Goal: Transaction & Acquisition: Obtain resource

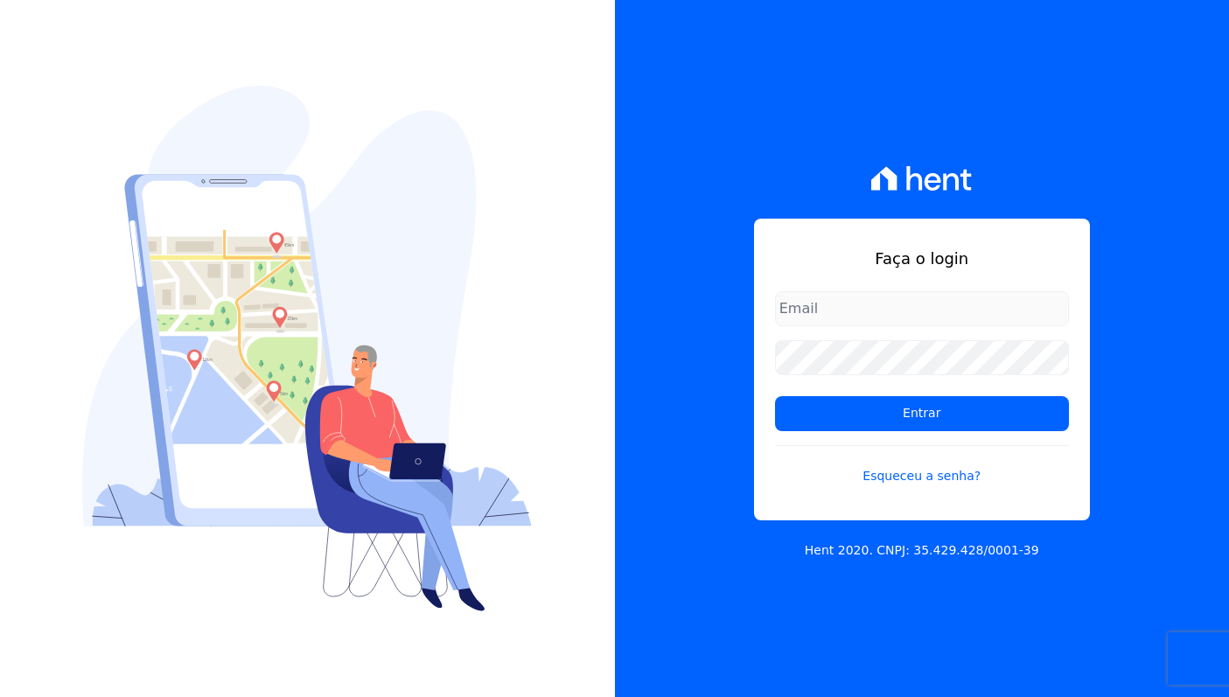
click at [0, 696] on com-1password-button at bounding box center [0, 697] width 0 height 0
type input "davinovaes.cel@gmail.com"
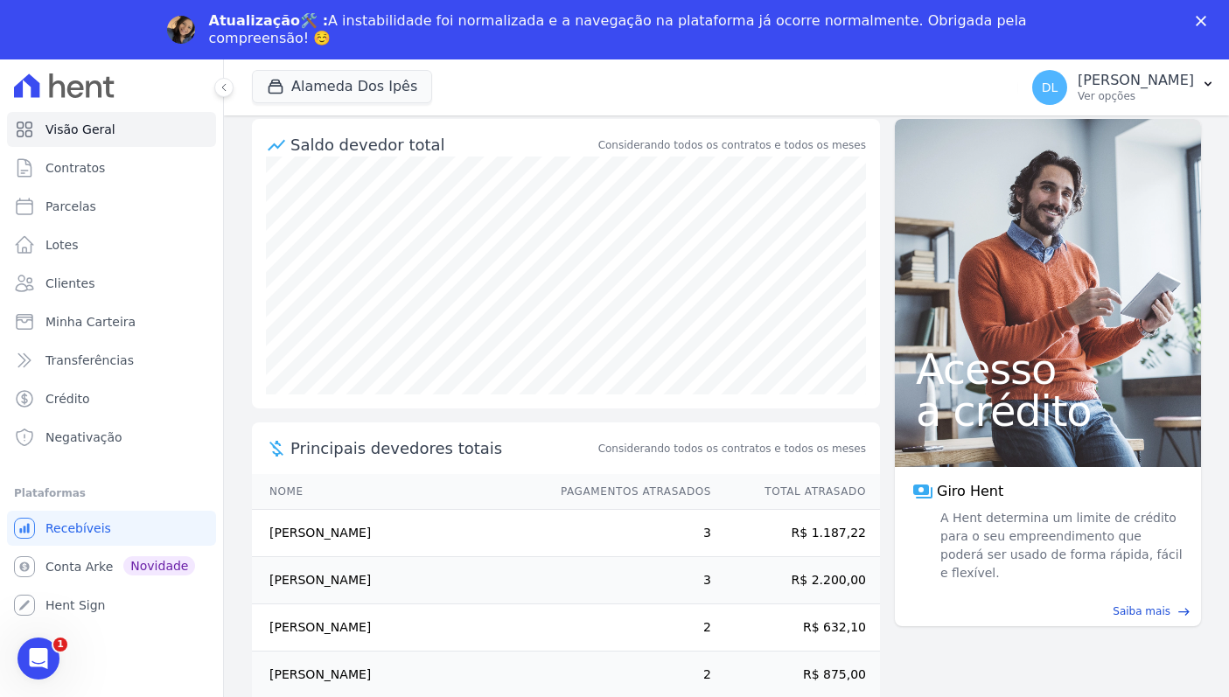
scroll to position [196, 0]
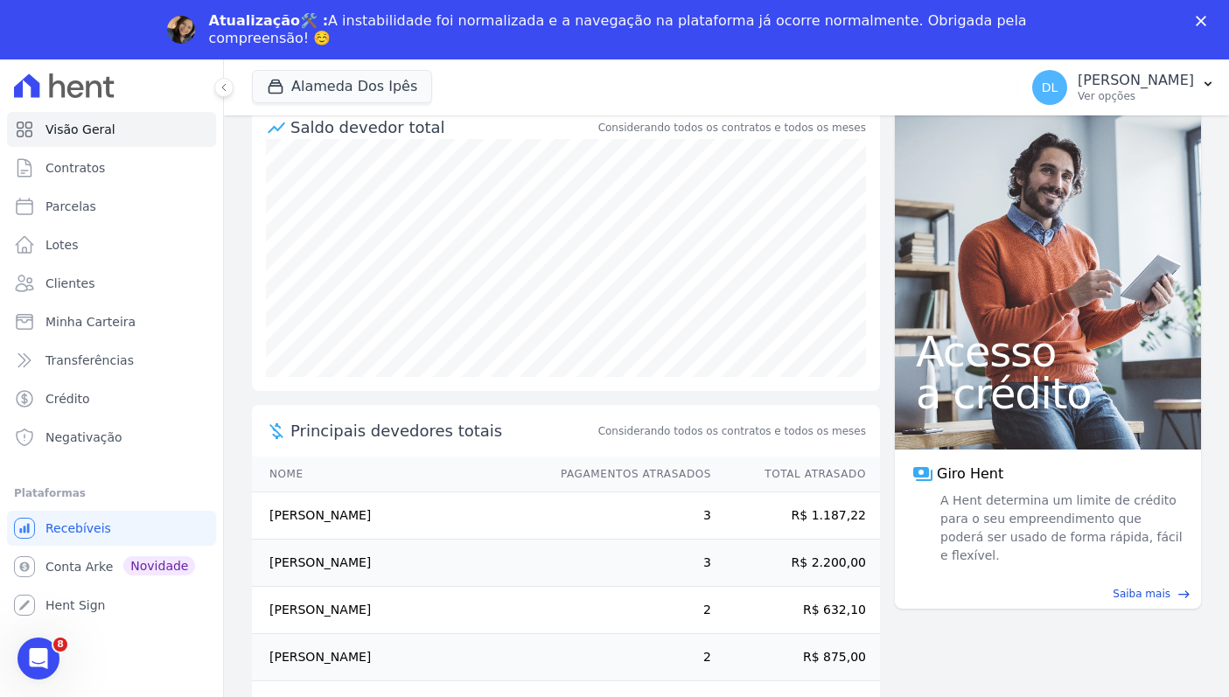
click at [1197, 8] on div "Atualização🛠️ : A instabilidade foi normalizada e a navegação na plataforma já …" at bounding box center [614, 29] width 1229 height 45
click at [1206, 21] on div "Fechar" at bounding box center [1203, 21] width 17 height 10
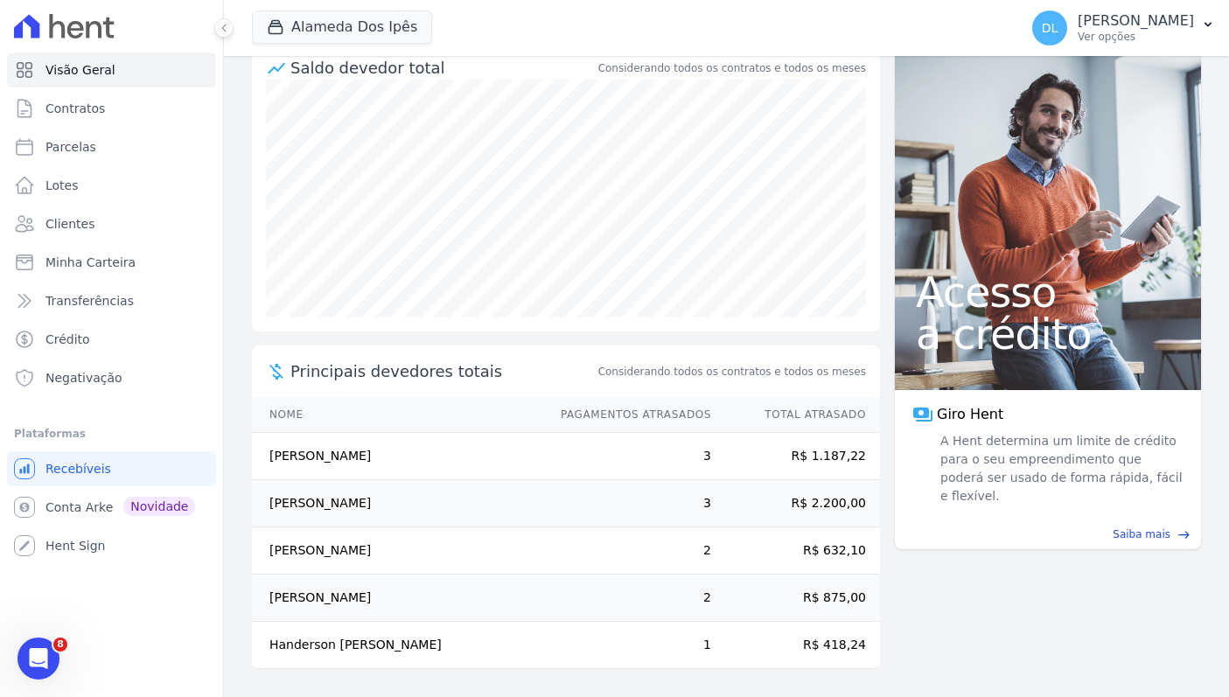
click at [344, 455] on td "Raimundo Severo Matias" at bounding box center [398, 456] width 292 height 47
click at [344, 455] on td "[PERSON_NAME]" at bounding box center [398, 456] width 292 height 47
click at [540, 446] on td "[PERSON_NAME]" at bounding box center [398, 456] width 292 height 47
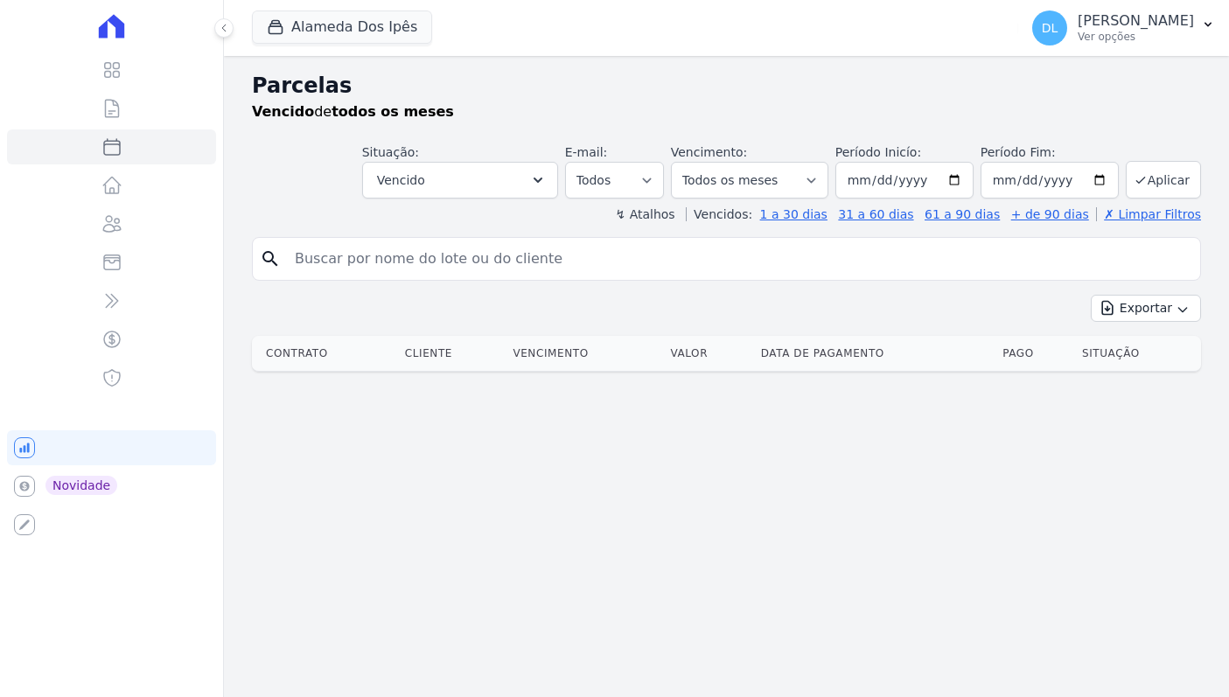
select select
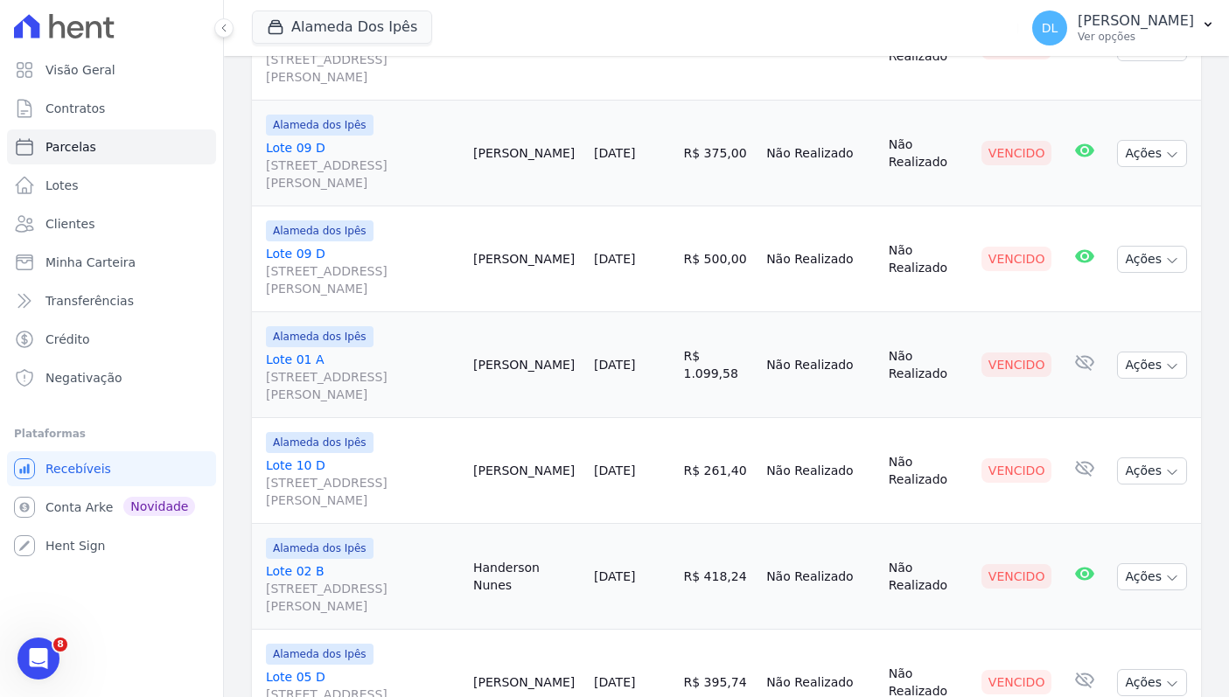
scroll to position [766, 0]
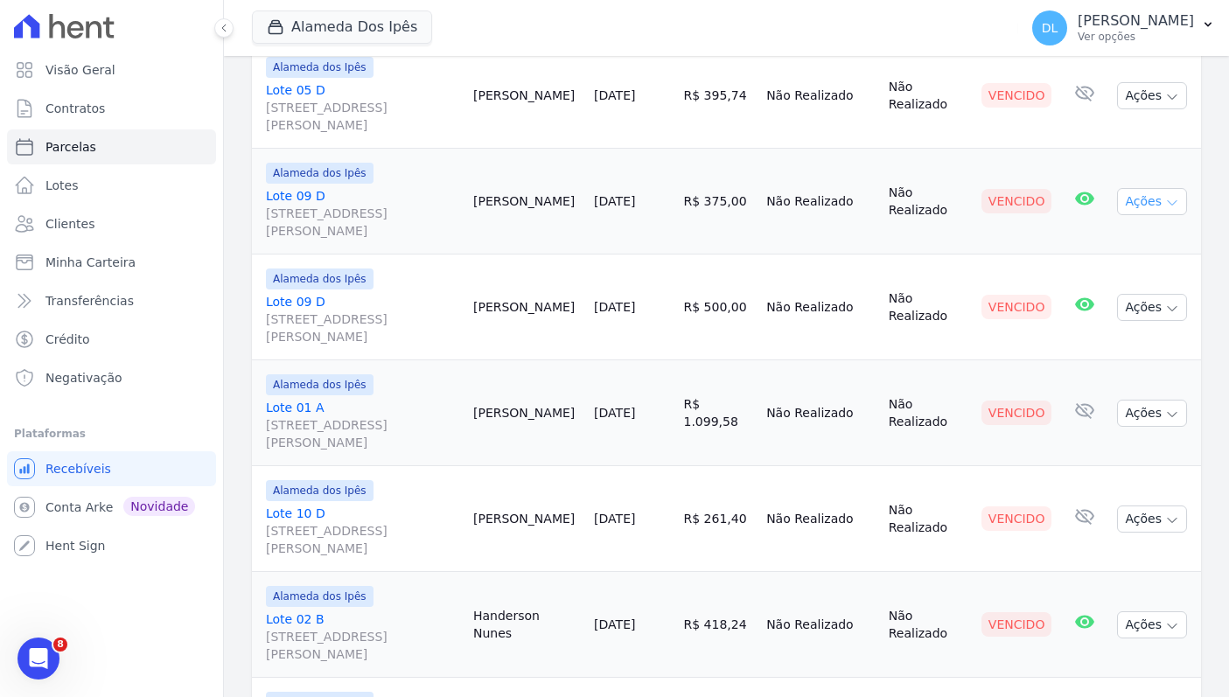
click at [1170, 202] on icon "button" at bounding box center [1172, 203] width 14 height 14
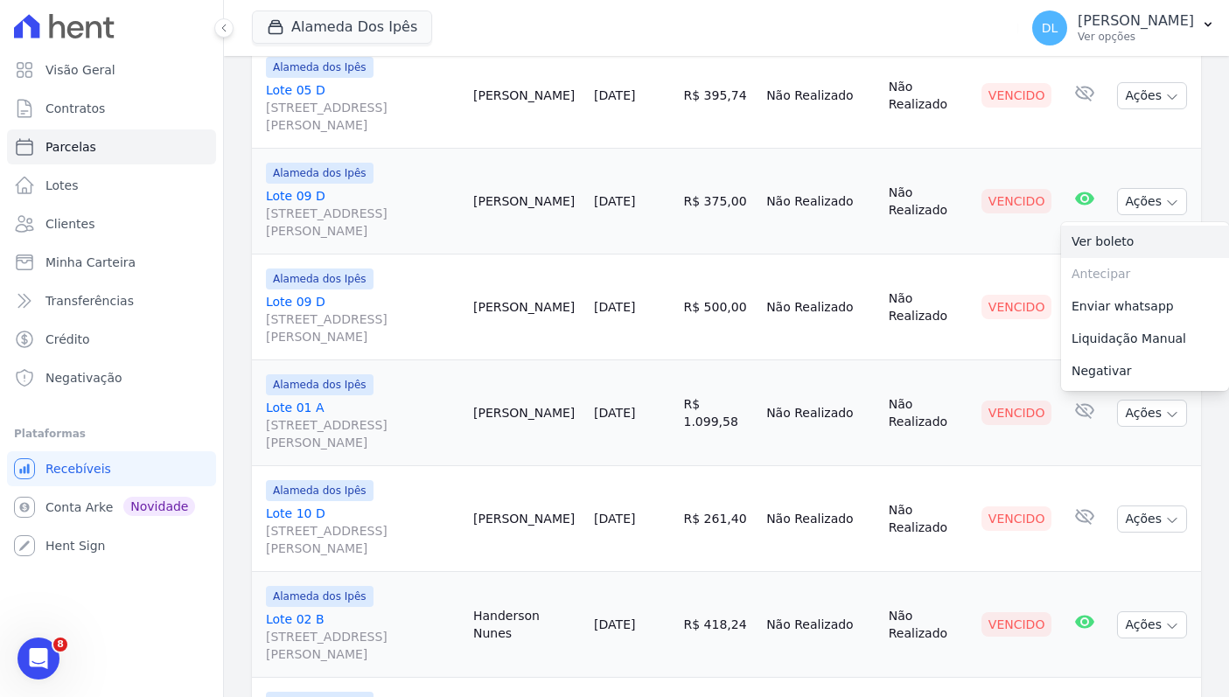
click at [1152, 247] on link "Ver boleto" at bounding box center [1145, 242] width 168 height 32
click at [955, 257] on td "Não Realizado" at bounding box center [927, 307] width 93 height 106
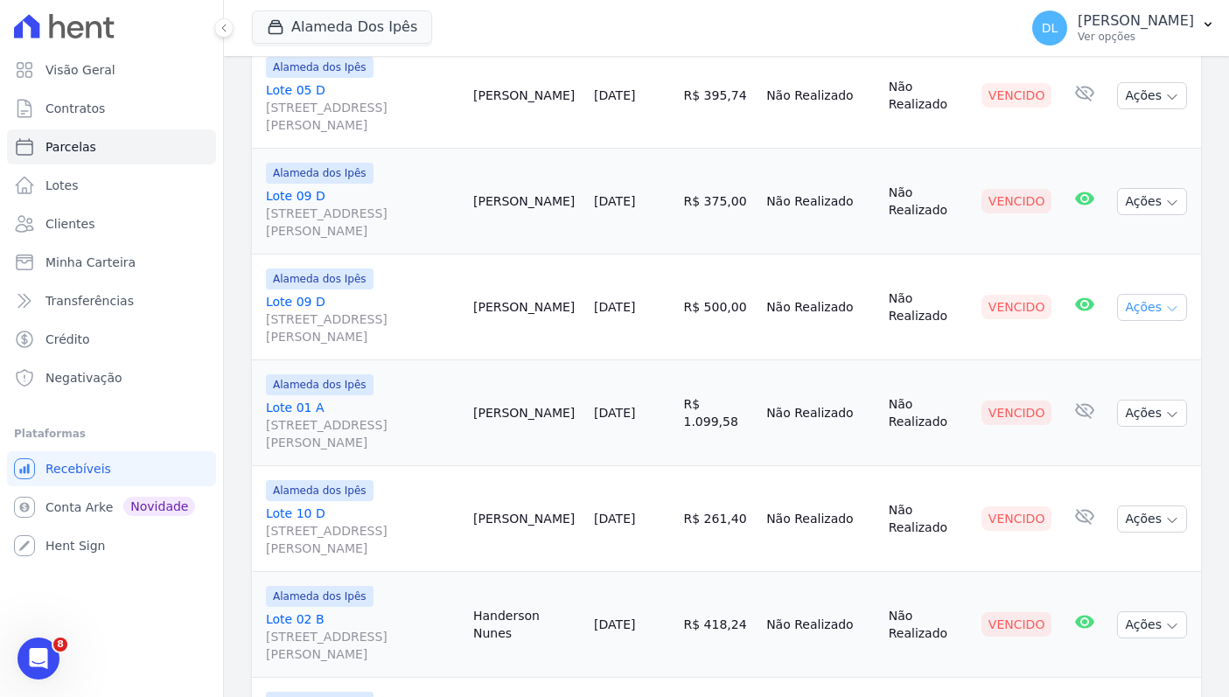
click at [1165, 299] on button "Ações" at bounding box center [1152, 307] width 70 height 27
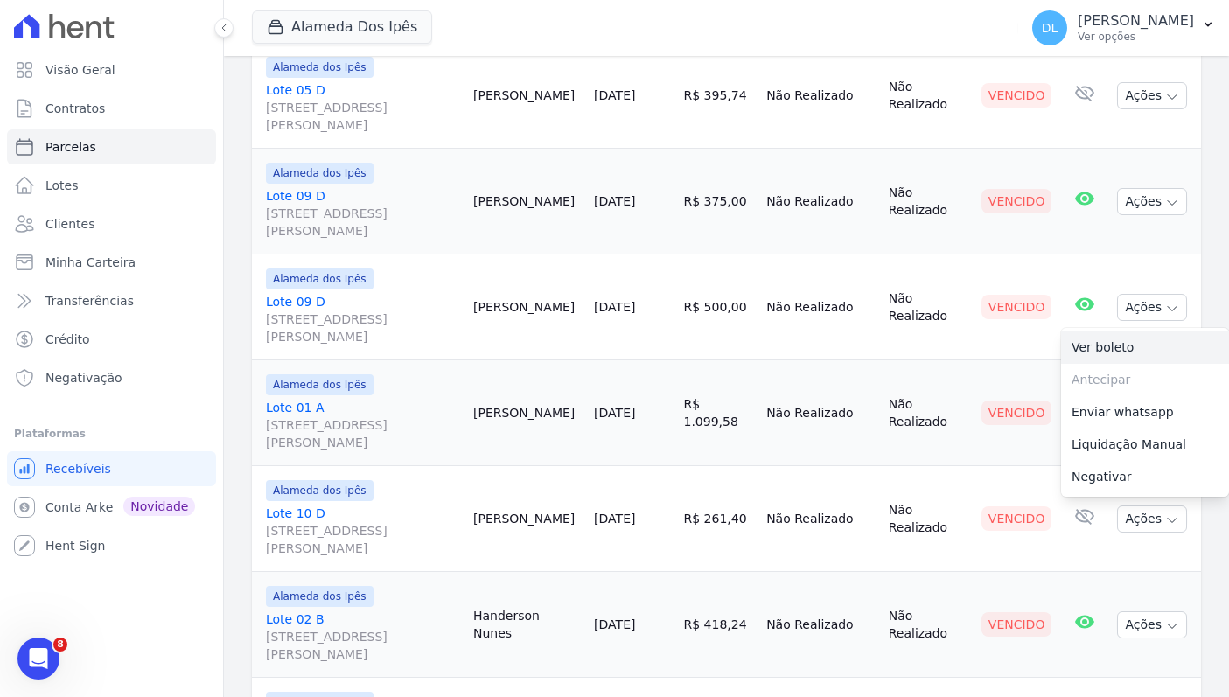
click at [1149, 334] on link "Ver boleto" at bounding box center [1145, 347] width 168 height 32
click at [540, 303] on td "Maria Sousa" at bounding box center [526, 307] width 121 height 106
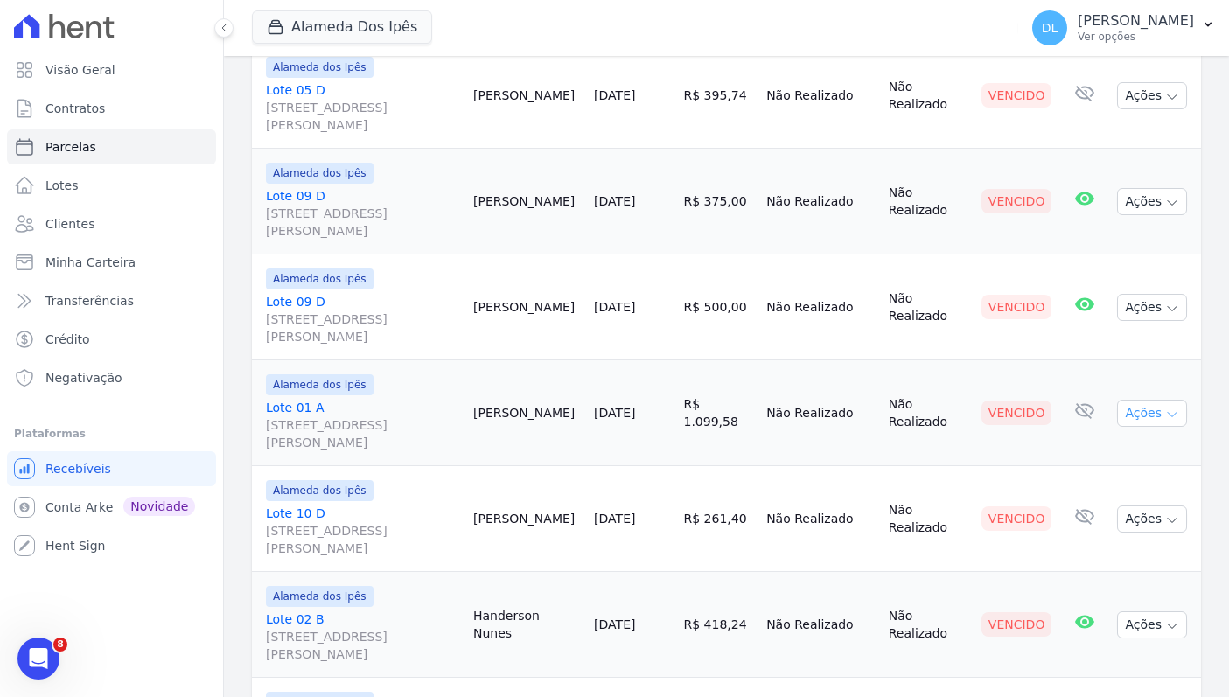
click at [1150, 419] on button "Ações" at bounding box center [1152, 413] width 70 height 27
click at [1138, 442] on link "Ver boleto" at bounding box center [1145, 453] width 168 height 32
click at [459, 380] on div "Alameda dos Ipês" at bounding box center [362, 384] width 193 height 21
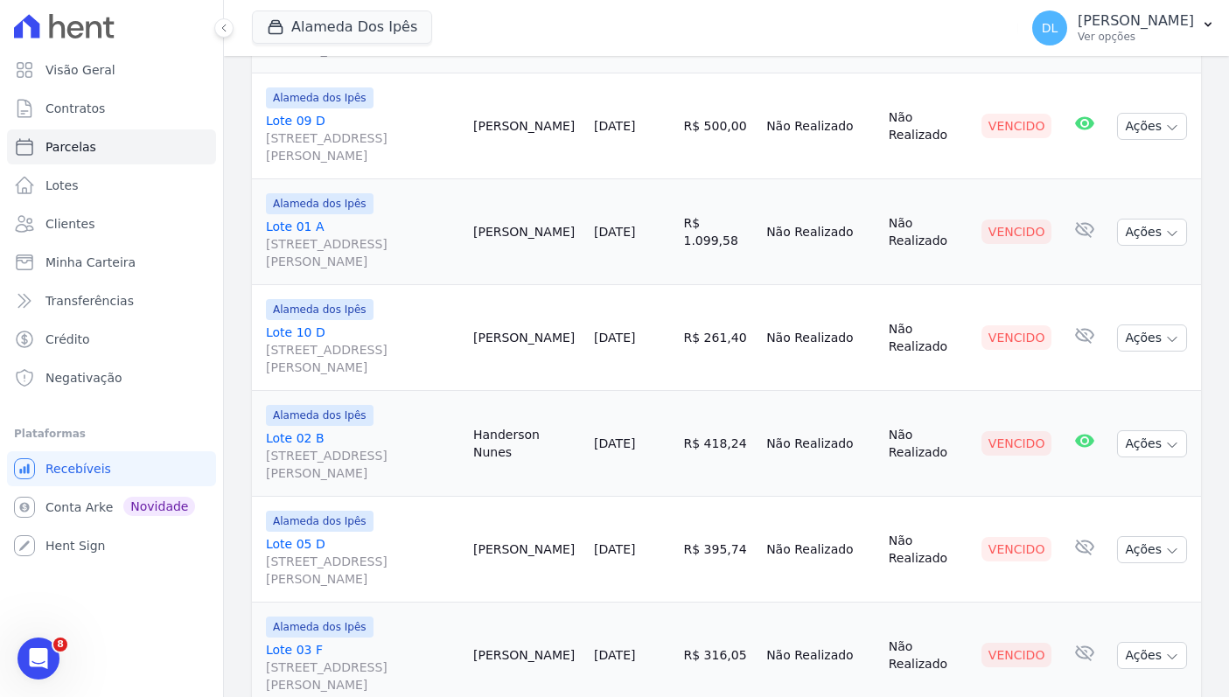
scroll to position [949, 0]
click at [1166, 442] on icon "button" at bounding box center [1172, 443] width 14 height 14
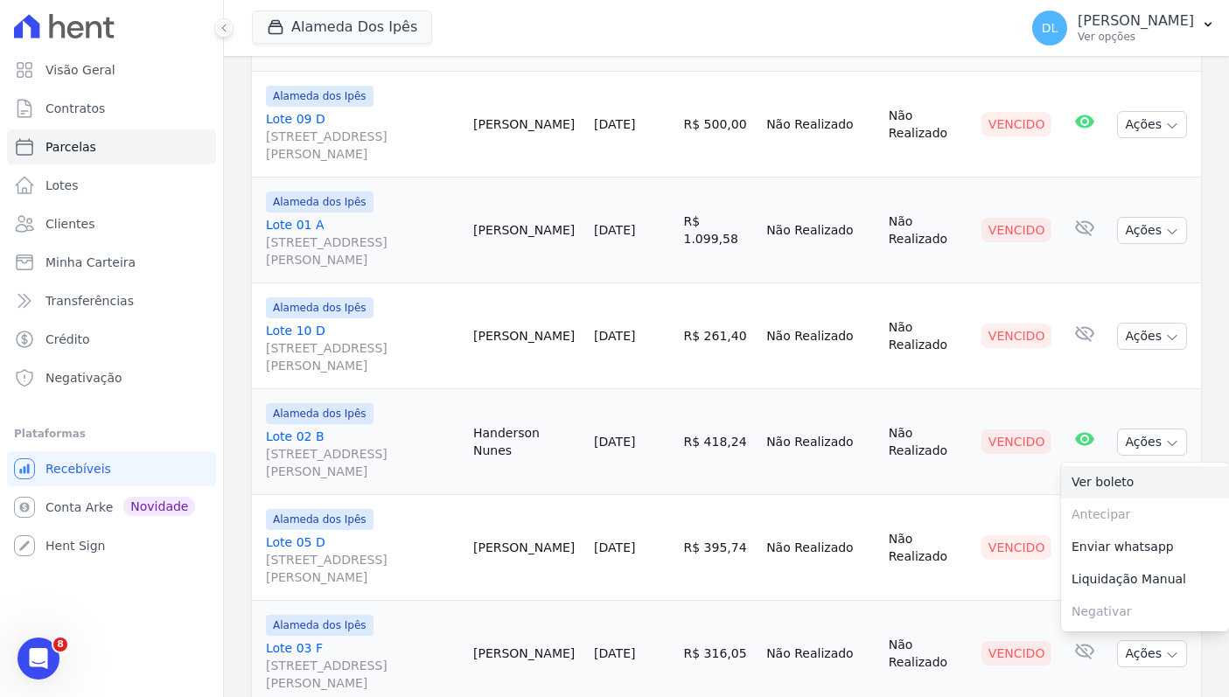
click at [1150, 475] on link "Ver boleto" at bounding box center [1145, 482] width 168 height 32
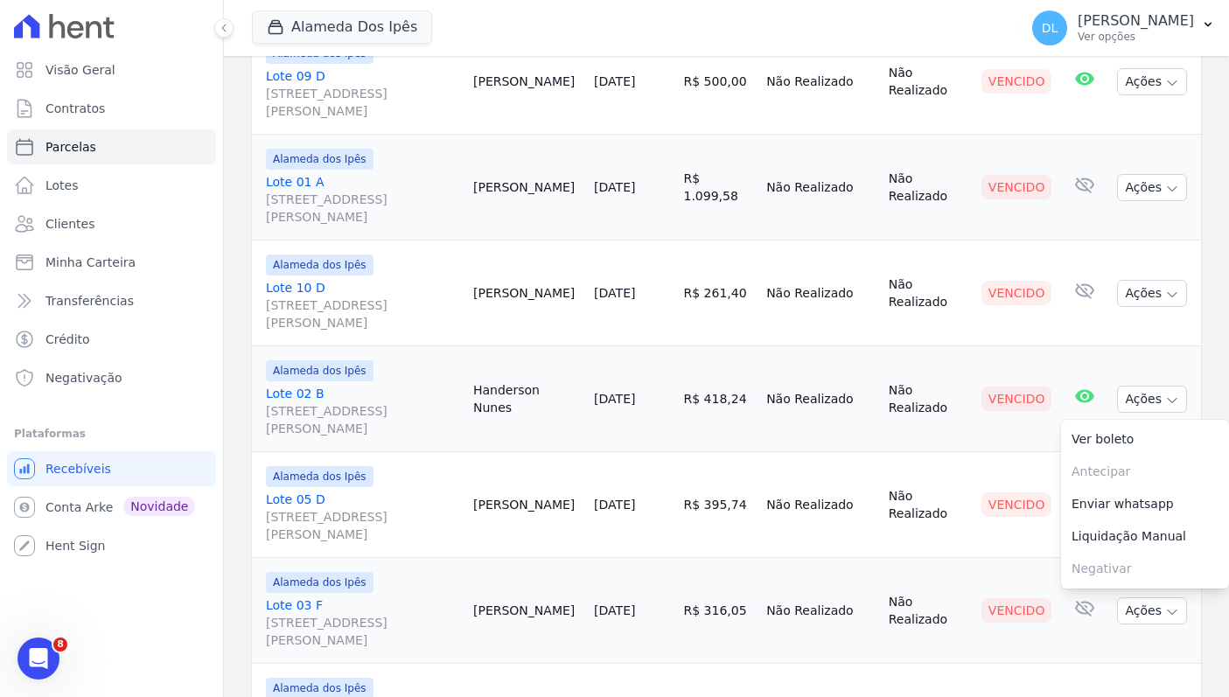
click at [315, 389] on link "Lote 02 B Av Euclides de Carvalho, 204, Quadra B Lote 02, Cacimba Nova" at bounding box center [362, 411] width 193 height 52
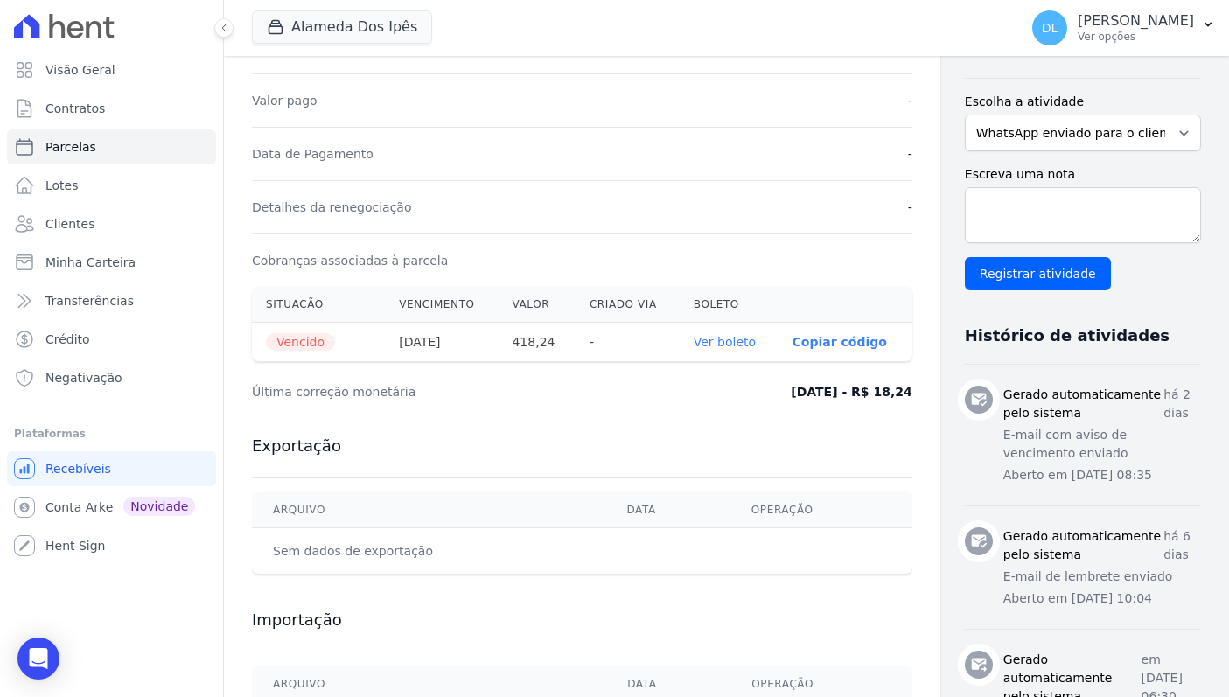
scroll to position [413, 0]
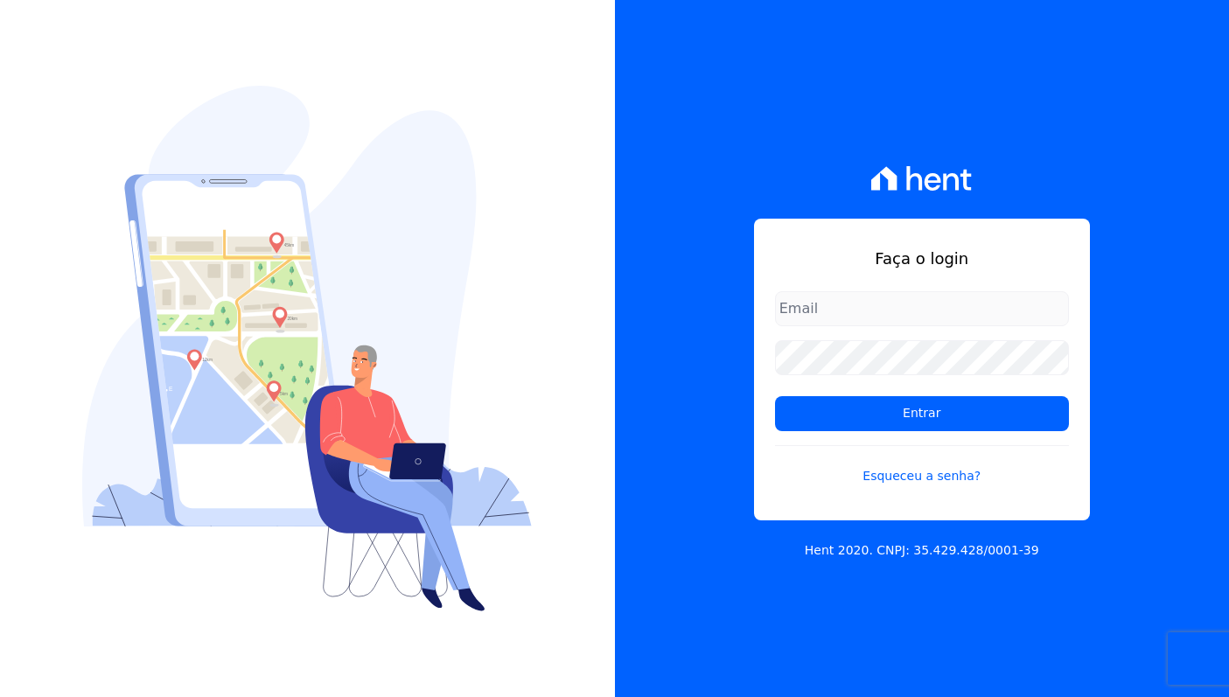
click at [920, 317] on input "email" at bounding box center [922, 308] width 294 height 35
click at [927, 301] on input "email" at bounding box center [922, 308] width 294 height 35
click at [0, 696] on com-1password-button at bounding box center [0, 697] width 0 height 0
type input "davinovaes.cel@gmail.com"
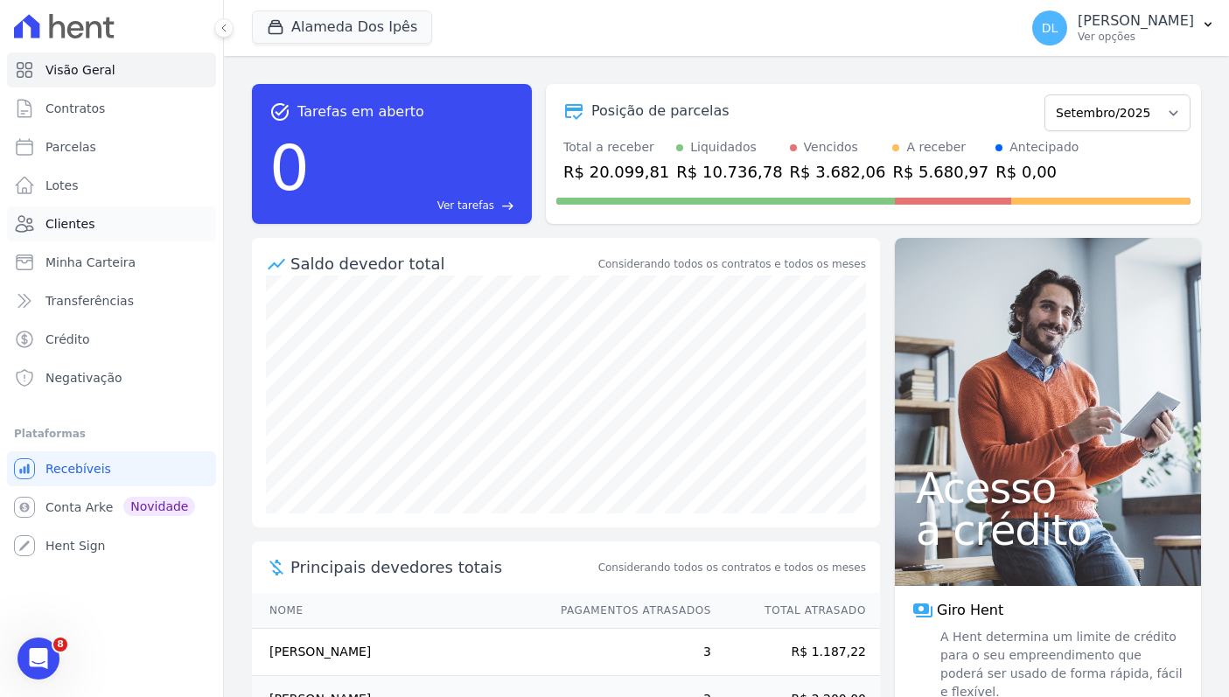
click at [65, 227] on span "Clientes" at bounding box center [69, 223] width 49 height 17
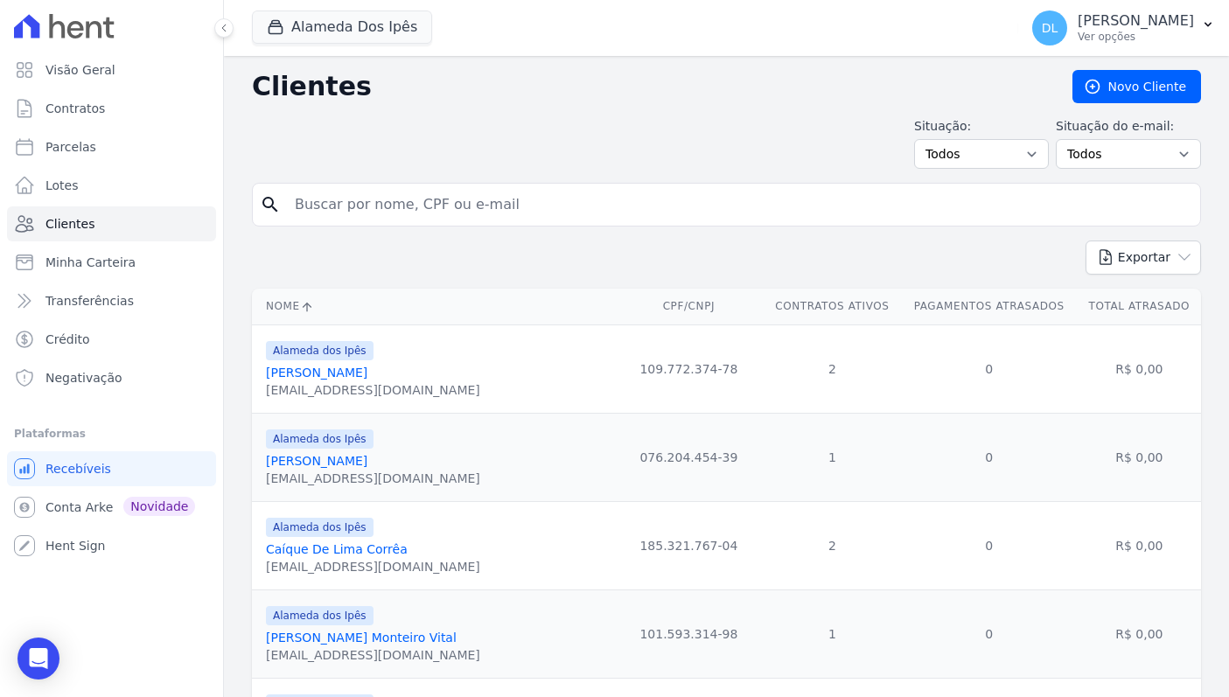
click at [487, 225] on div "search" at bounding box center [726, 205] width 949 height 44
click at [503, 206] on input "search" at bounding box center [738, 204] width 909 height 35
type input "hand"
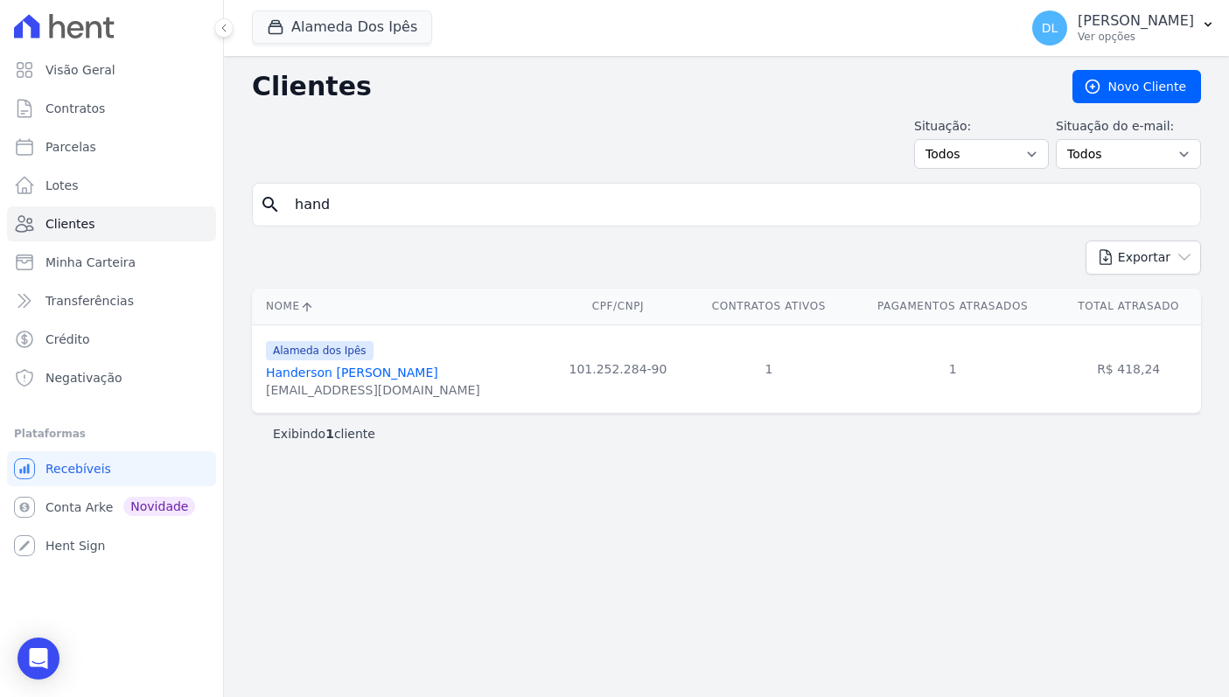
click at [420, 372] on link "Handerson [PERSON_NAME]" at bounding box center [352, 373] width 172 height 14
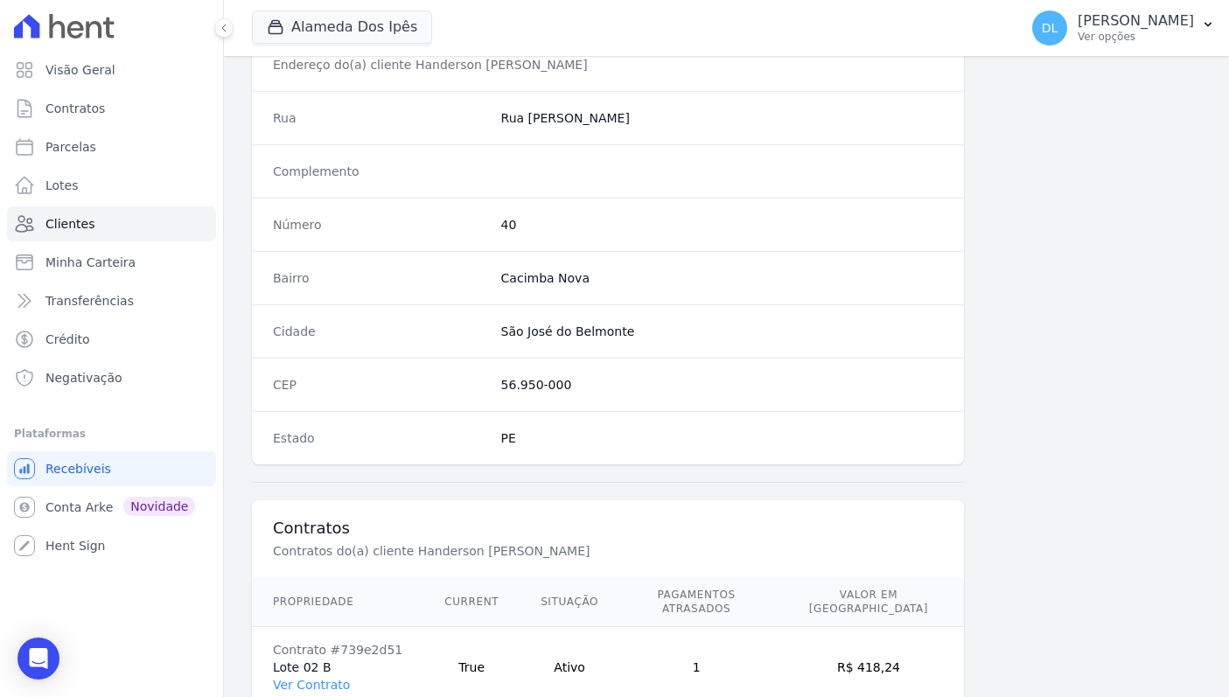
scroll to position [939, 0]
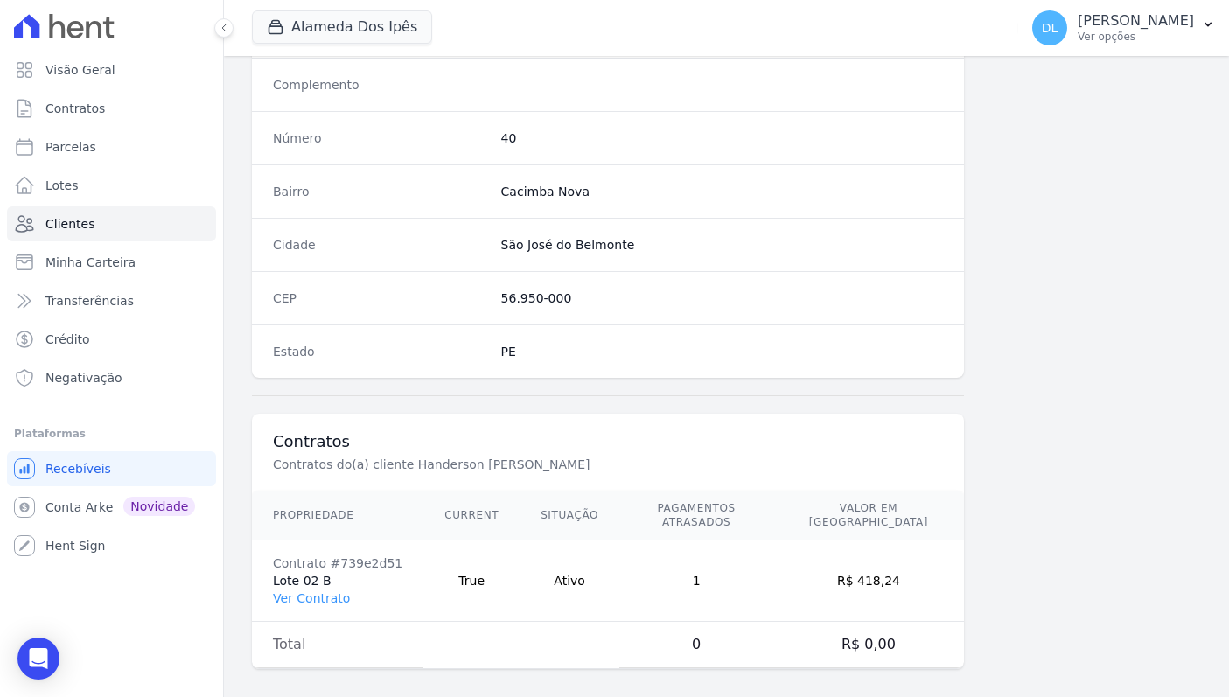
click at [346, 592] on td "Contrato #739e2d51 Lote 02 B Ver Contrato" at bounding box center [337, 580] width 171 height 81
click at [335, 591] on link "Ver Contrato" at bounding box center [311, 598] width 77 height 14
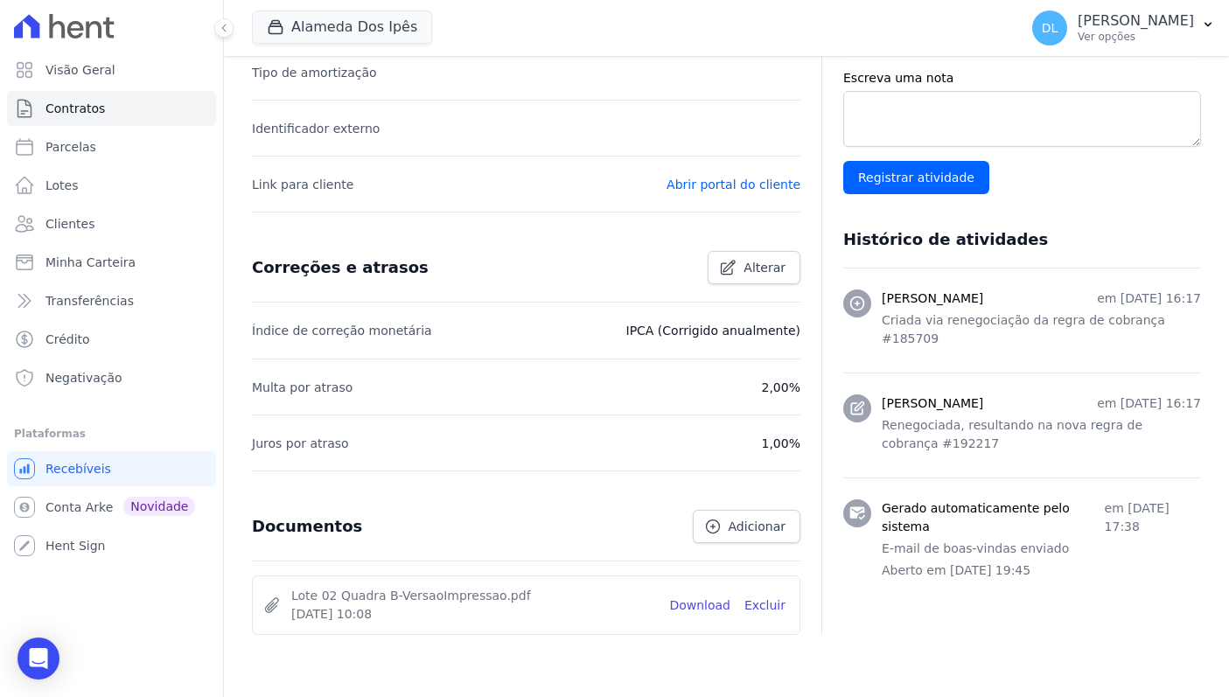
scroll to position [593, 0]
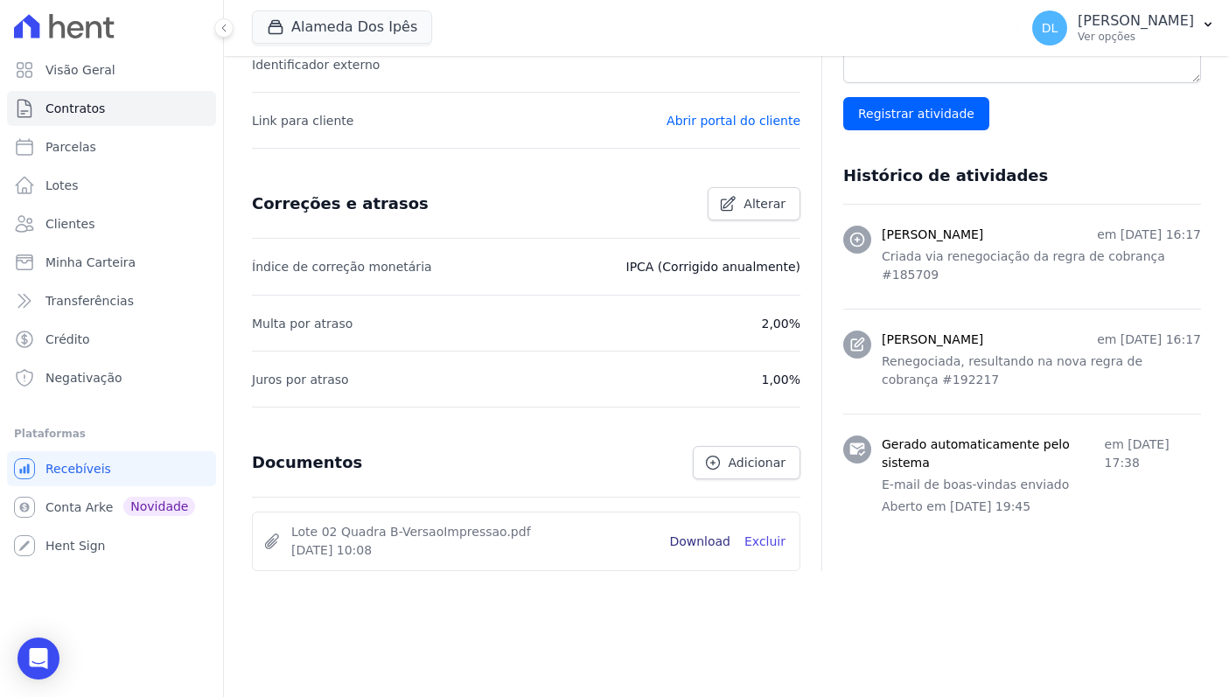
click at [714, 543] on link "Download" at bounding box center [699, 542] width 61 height 18
